Goal: Task Accomplishment & Management: Use online tool/utility

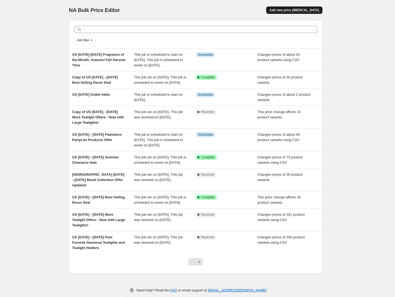
click at [293, 10] on span "Add new price [MEDICAL_DATA]" at bounding box center [294, 10] width 50 height 4
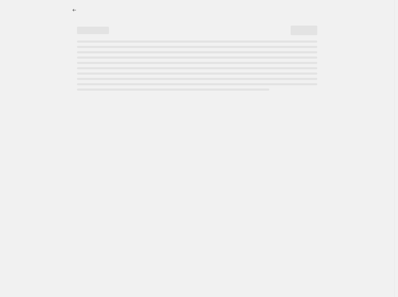
select select "percentage"
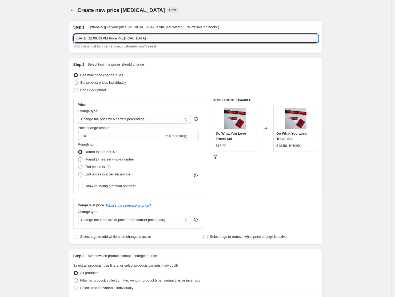
drag, startPoint x: 151, startPoint y: 38, endPoint x: 46, endPoint y: 41, distance: 104.2
click at [46, 41] on div "Create new price [MEDICAL_DATA]. This page is ready Create new price [MEDICAL_D…" at bounding box center [195, 267] width 391 height 534
paste input "[DATE] - [DATE] Flash Votive And Votive Holders Sale"
type input "[DEMOGRAPHIC_DATA] [DATE] - [DATE] Flash Votive And Votive Holders Sale"
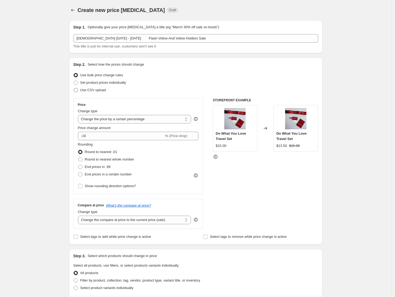
click at [103, 91] on span "Use CSV upload" at bounding box center [93, 90] width 26 height 4
click at [74, 88] on input "Use CSV upload" at bounding box center [74, 88] width 0 height 0
radio input "true"
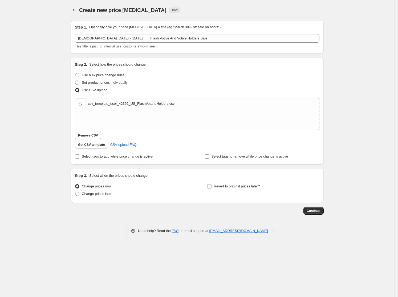
click at [99, 195] on span "Change prices later" at bounding box center [97, 194] width 30 height 4
click at [75, 192] on input "Change prices later" at bounding box center [75, 192] width 0 height 0
radio input "true"
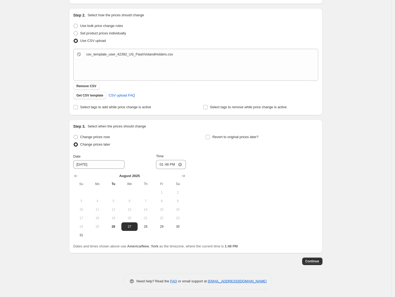
scroll to position [50, 0]
click at [186, 174] on icon "Show next month, September 2025" at bounding box center [182, 175] width 5 height 5
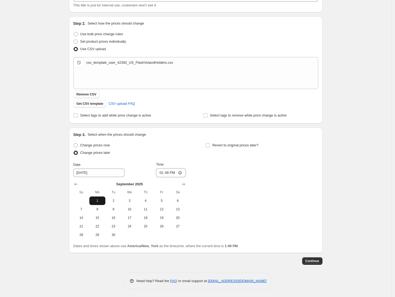
click at [97, 199] on span "1" at bounding box center [97, 201] width 12 height 4
type input "[DATE]"
drag, startPoint x: 175, startPoint y: 172, endPoint x: 151, endPoint y: 172, distance: 24.8
click at [151, 172] on div "Date [DATE] Time 13:48" at bounding box center [129, 169] width 112 height 15
click at [161, 172] on input "13:48" at bounding box center [171, 172] width 30 height 9
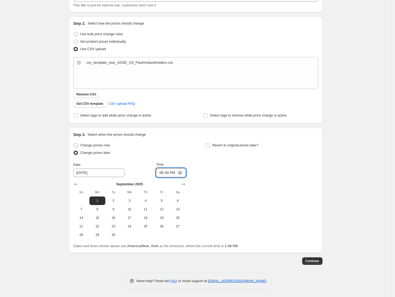
type input "08:00"
click at [210, 144] on input "Revert to original prices later?" at bounding box center [208, 145] width 4 height 4
checkbox input "true"
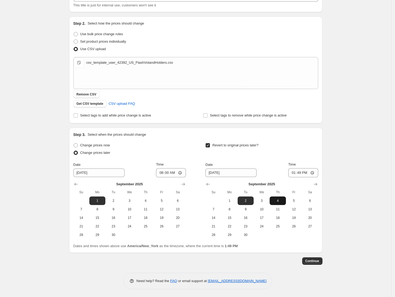
click at [283, 203] on span "4" at bounding box center [278, 201] width 12 height 4
type input "[DATE]"
click at [295, 174] on input "13:49" at bounding box center [303, 172] width 30 height 9
type input "07:59"
click at [318, 261] on span "Continue" at bounding box center [312, 261] width 14 height 4
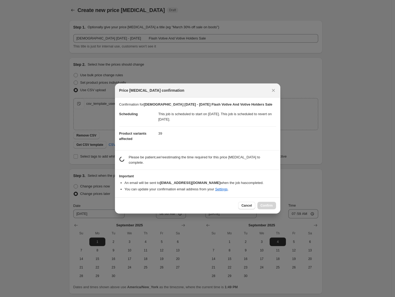
scroll to position [0, 0]
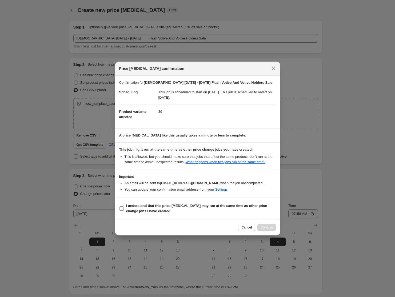
click at [164, 208] on b "I understand that this price [MEDICAL_DATA] may run at the same time as other p…" at bounding box center [196, 208] width 141 height 9
click at [124, 208] on input "I understand that this price [MEDICAL_DATA] may run at the same time as other p…" at bounding box center [121, 208] width 4 height 4
checkbox input "true"
click at [267, 225] on button "Confirm" at bounding box center [266, 227] width 19 height 7
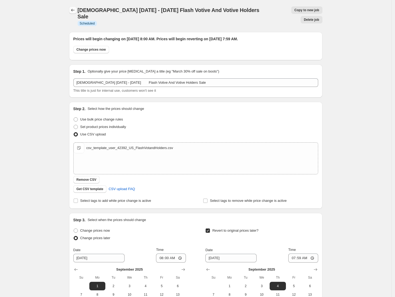
click at [71, 10] on button "Price change jobs" at bounding box center [72, 9] width 7 height 7
